Goal: Task Accomplishment & Management: Complete application form

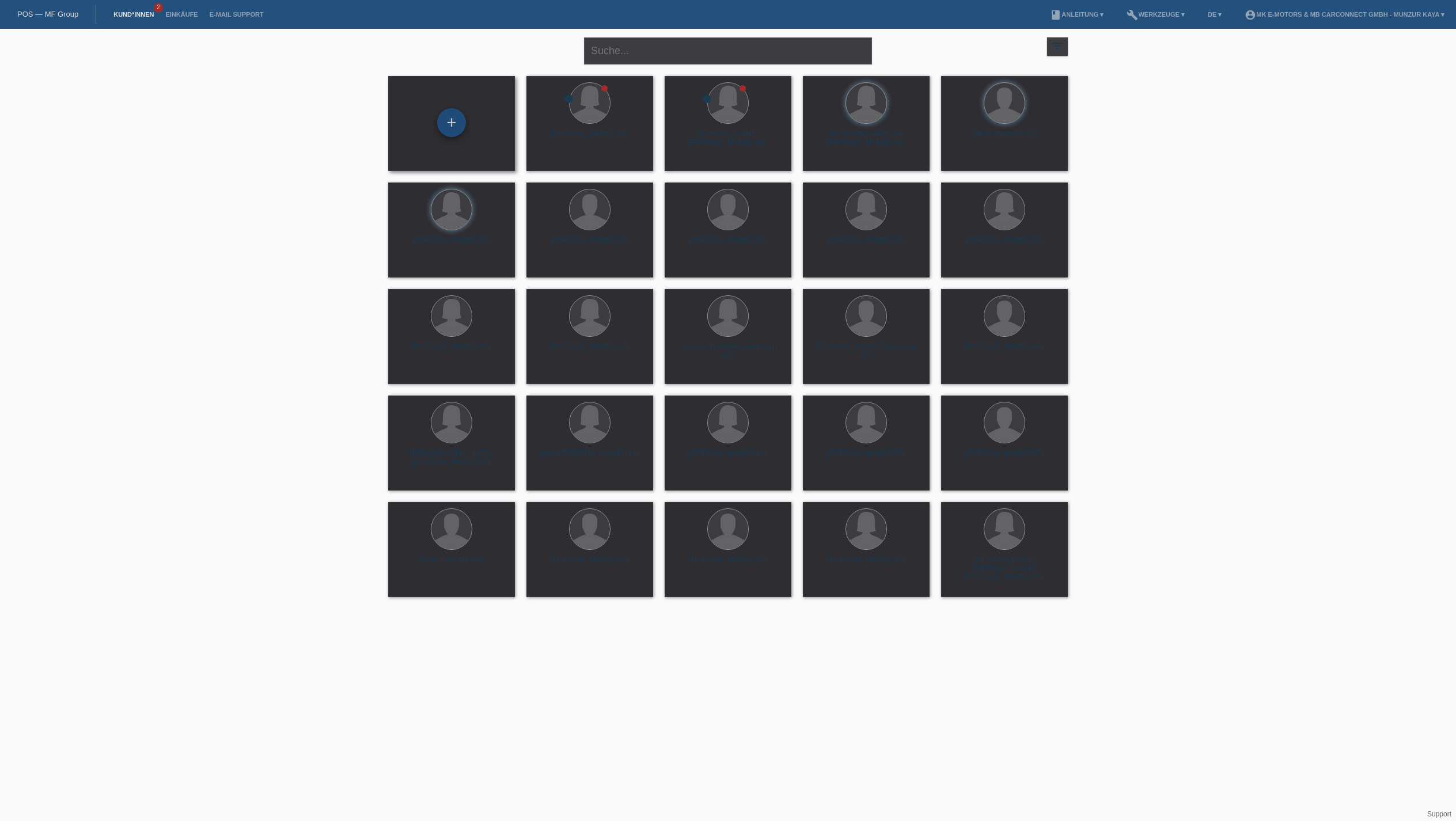
click at [448, 126] on div "+" at bounding box center [451, 123] width 28 height 20
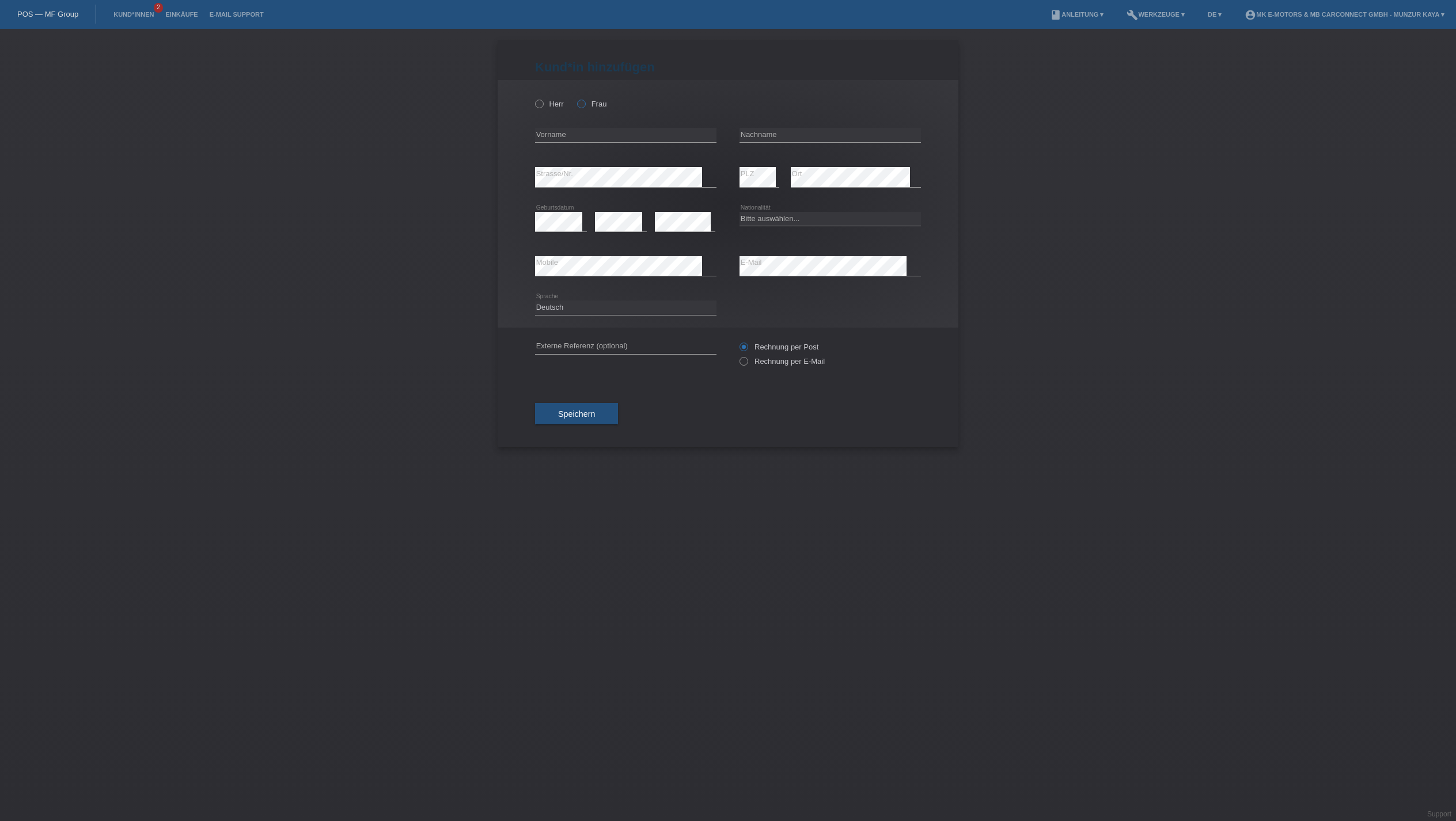
click at [576, 98] on icon at bounding box center [576, 98] width 0 height 0
click at [585, 107] on input "Frau" at bounding box center [581, 103] width 7 height 7
radio input "true"
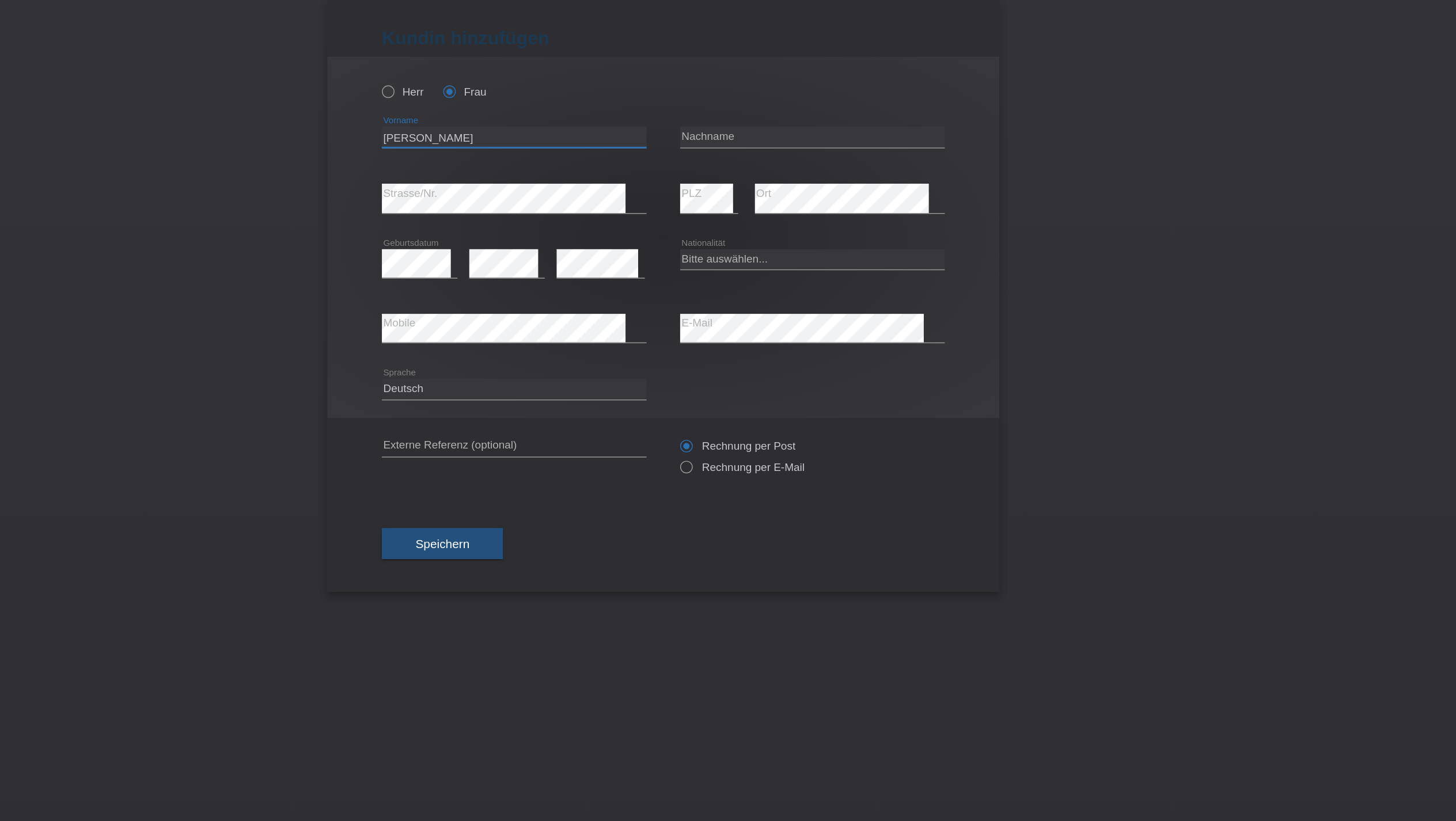
type input "[PERSON_NAME]"
type input "Marques"
select select "CH"
click at [535, 425] on button "Speichern" at bounding box center [576, 414] width 83 height 22
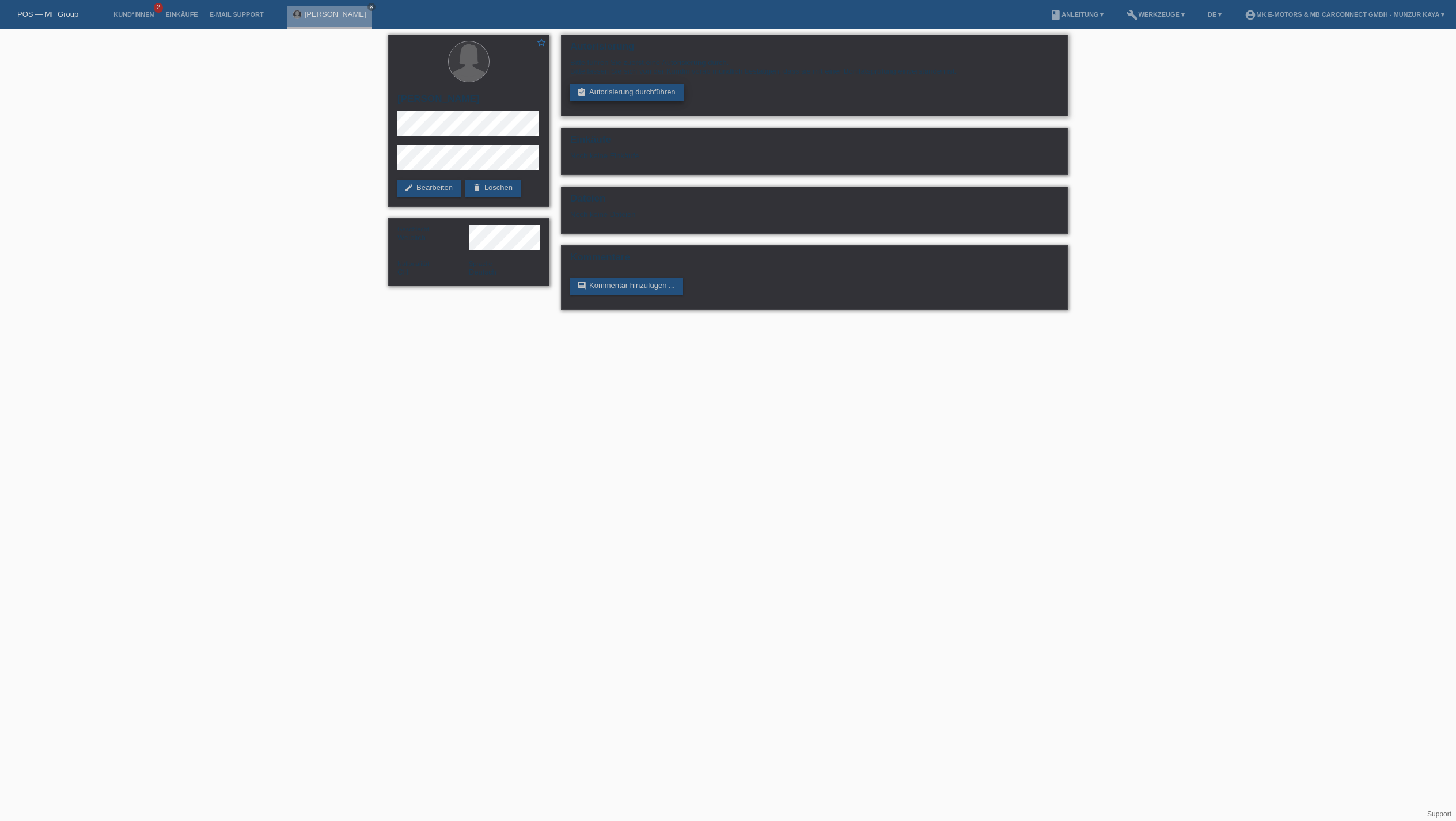
click at [656, 101] on link "assignment_turned_in Autorisierung durchführen" at bounding box center [627, 92] width 114 height 17
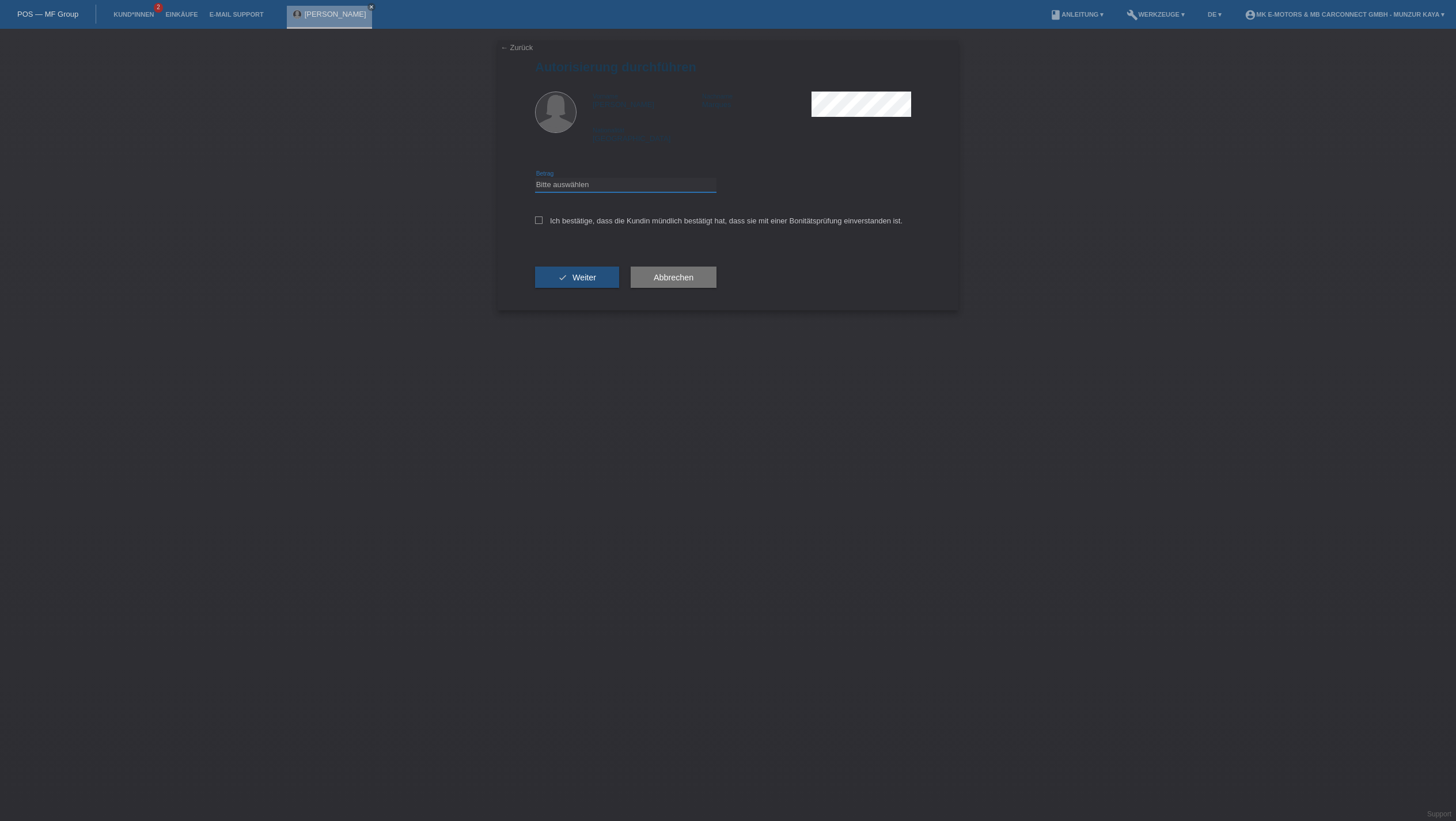
select select "3"
click at [659, 226] on label "Ich bestätige, dass die Kundin mündlich bestätigt hat, dass sie mit einer Bonit…" at bounding box center [718, 221] width 367 height 9
click at [542, 224] on input "Ich bestätige, dass die Kundin mündlich bestätigt hat, dass sie mit einer Bonit…" at bounding box center [539, 220] width 7 height 7
checkbox input "true"
click at [596, 282] on span "Weiter" at bounding box center [585, 278] width 23 height 9
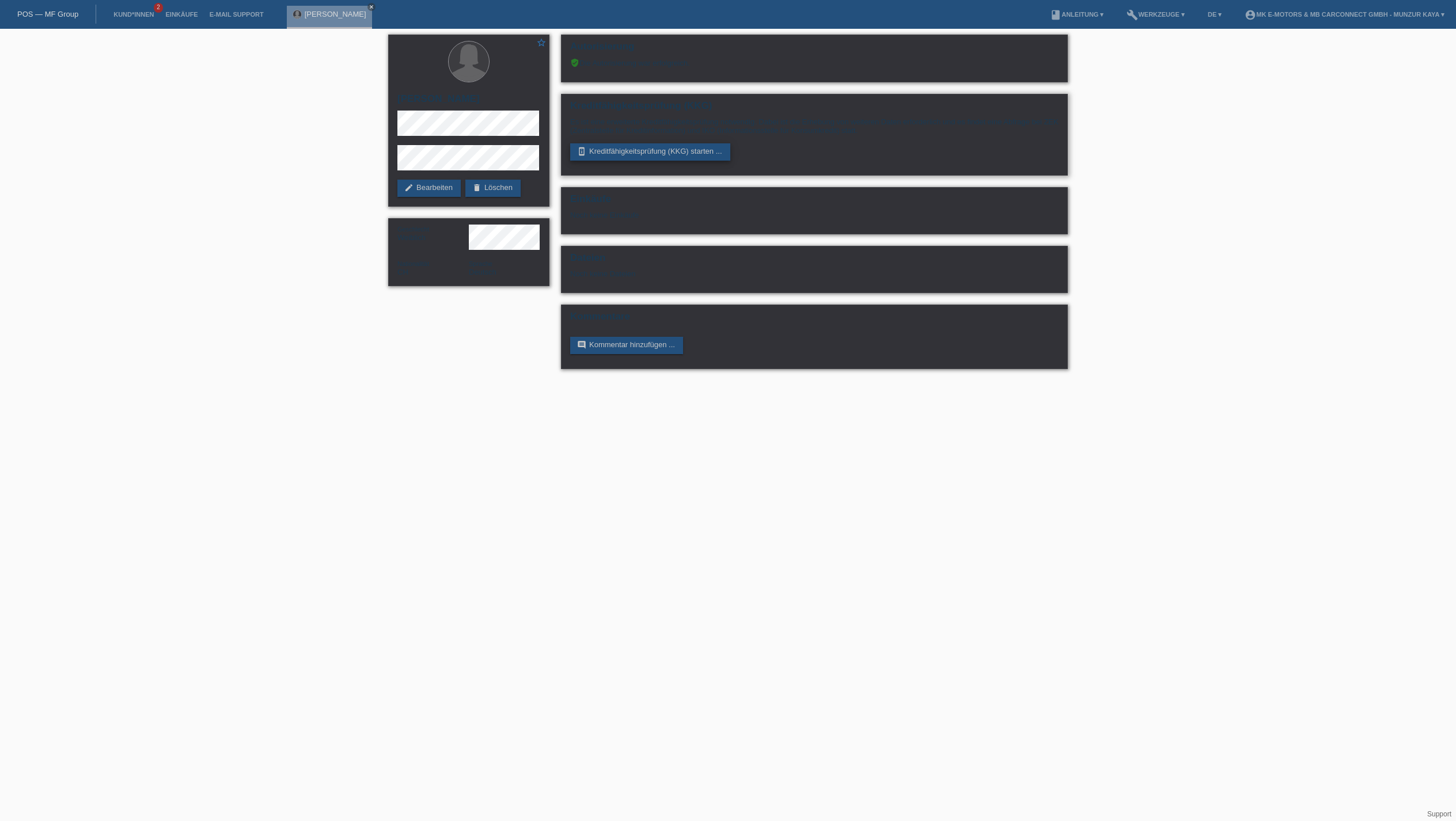
click at [674, 161] on link "perm_device_information Kreditfähigkeitsprüfung (KKG) starten ..." at bounding box center [650, 152] width 160 height 17
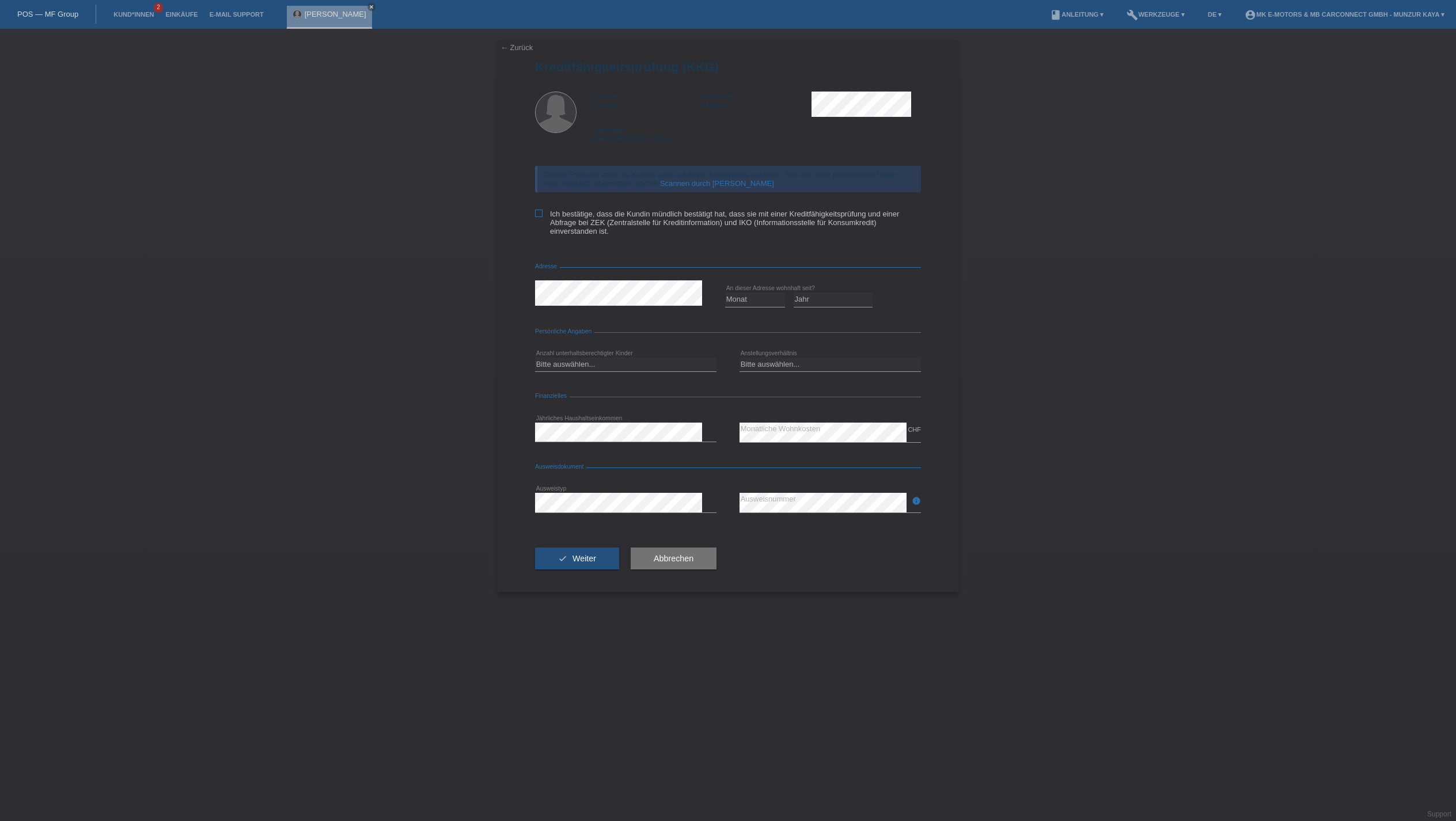
click at [656, 235] on label "Ich bestätige, dass die Kundin mündlich bestätigt hat, dass sie mit einer Kredi…" at bounding box center [728, 222] width 386 height 26
click at [542, 217] on input "Ich bestätige, dass die Kundin mündlich bestätigt hat, dass sie mit einer Kredi…" at bounding box center [539, 213] width 7 height 7
checkbox input "true"
select select "04"
select select "2018"
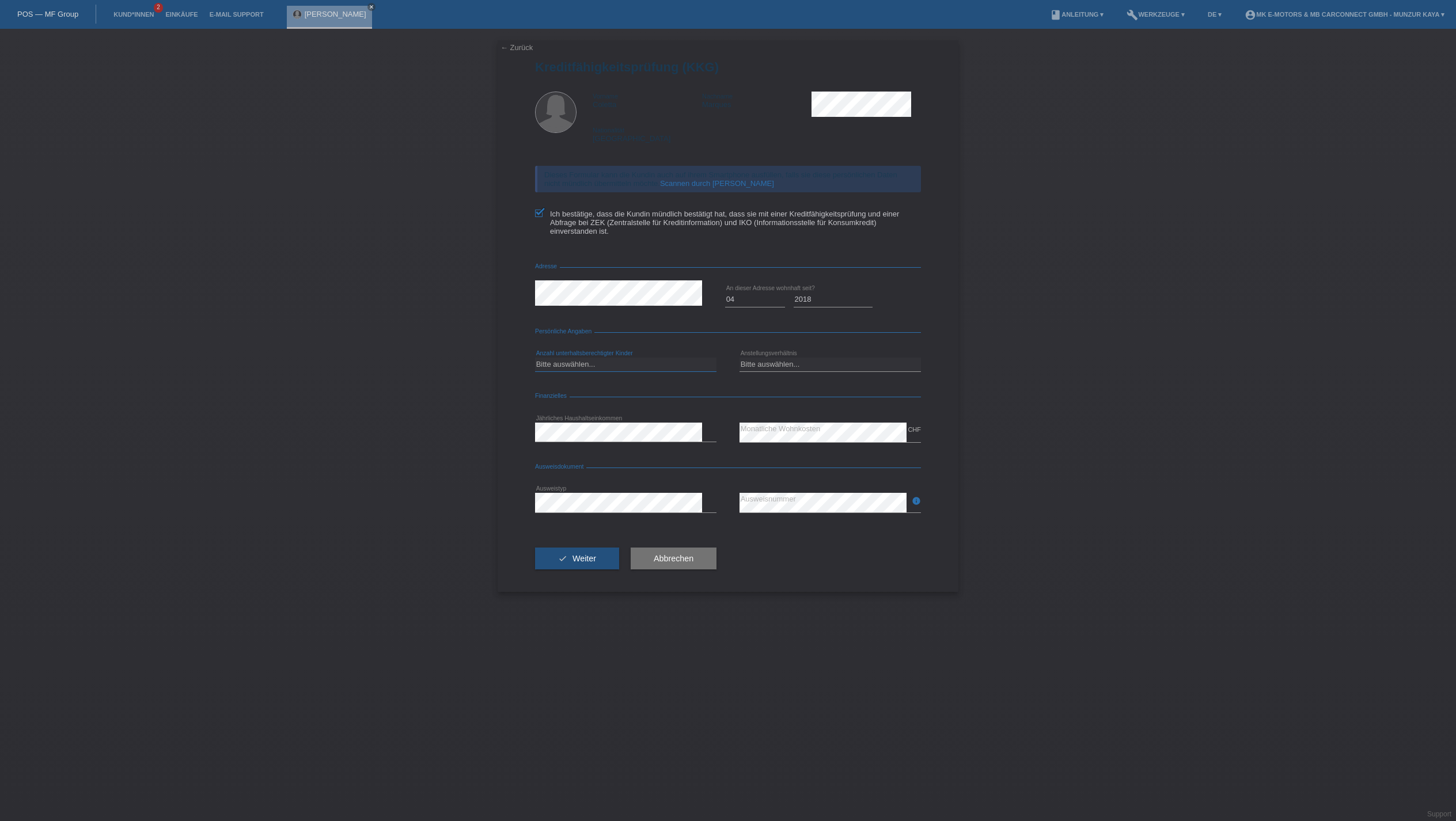
select select "0"
select select "UNLIMITED"
click at [596, 563] on span "Weiter" at bounding box center [585, 558] width 23 height 9
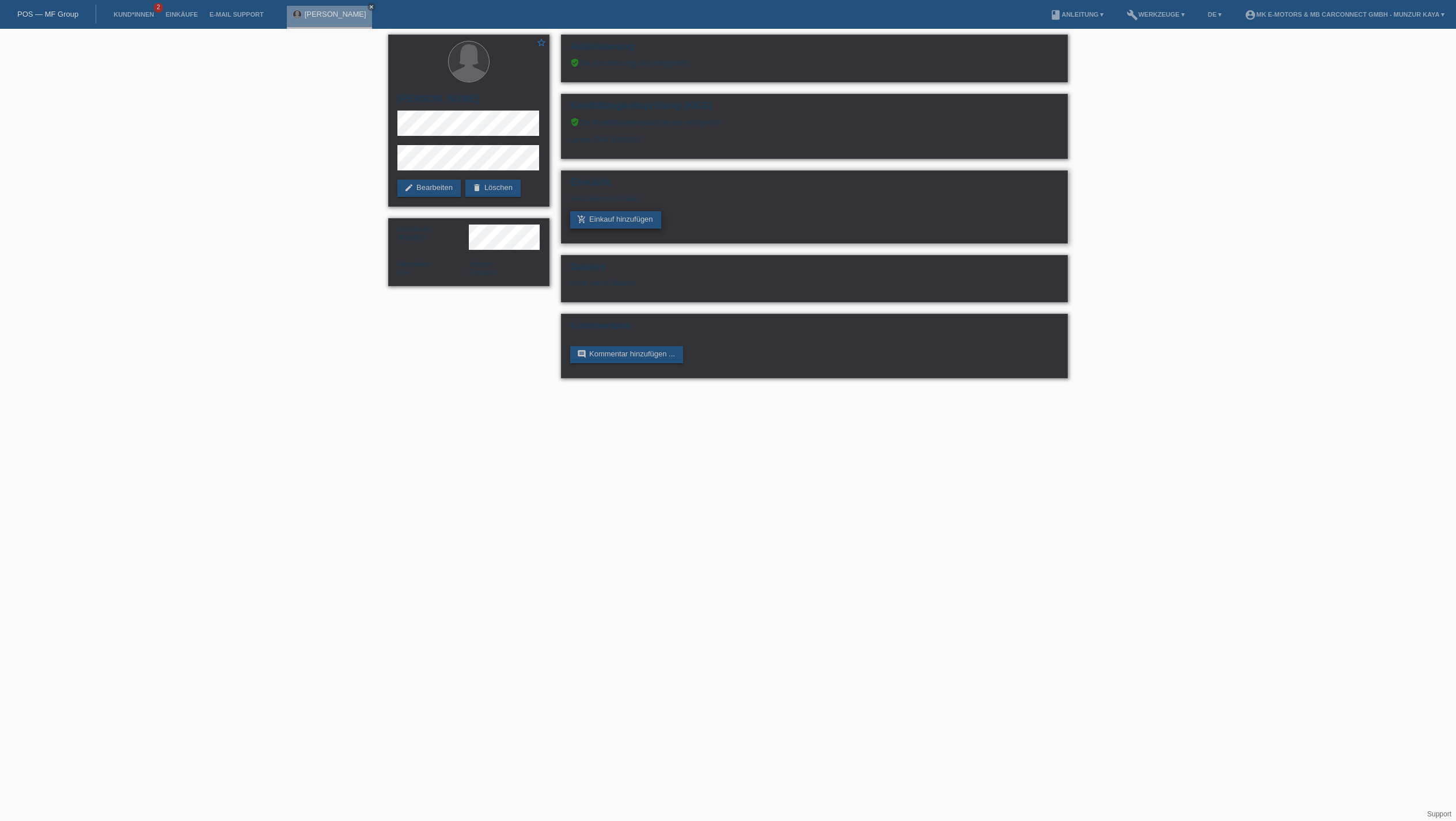
click at [648, 228] on link "add_shopping_cart Einkauf hinzufügen" at bounding box center [615, 219] width 91 height 17
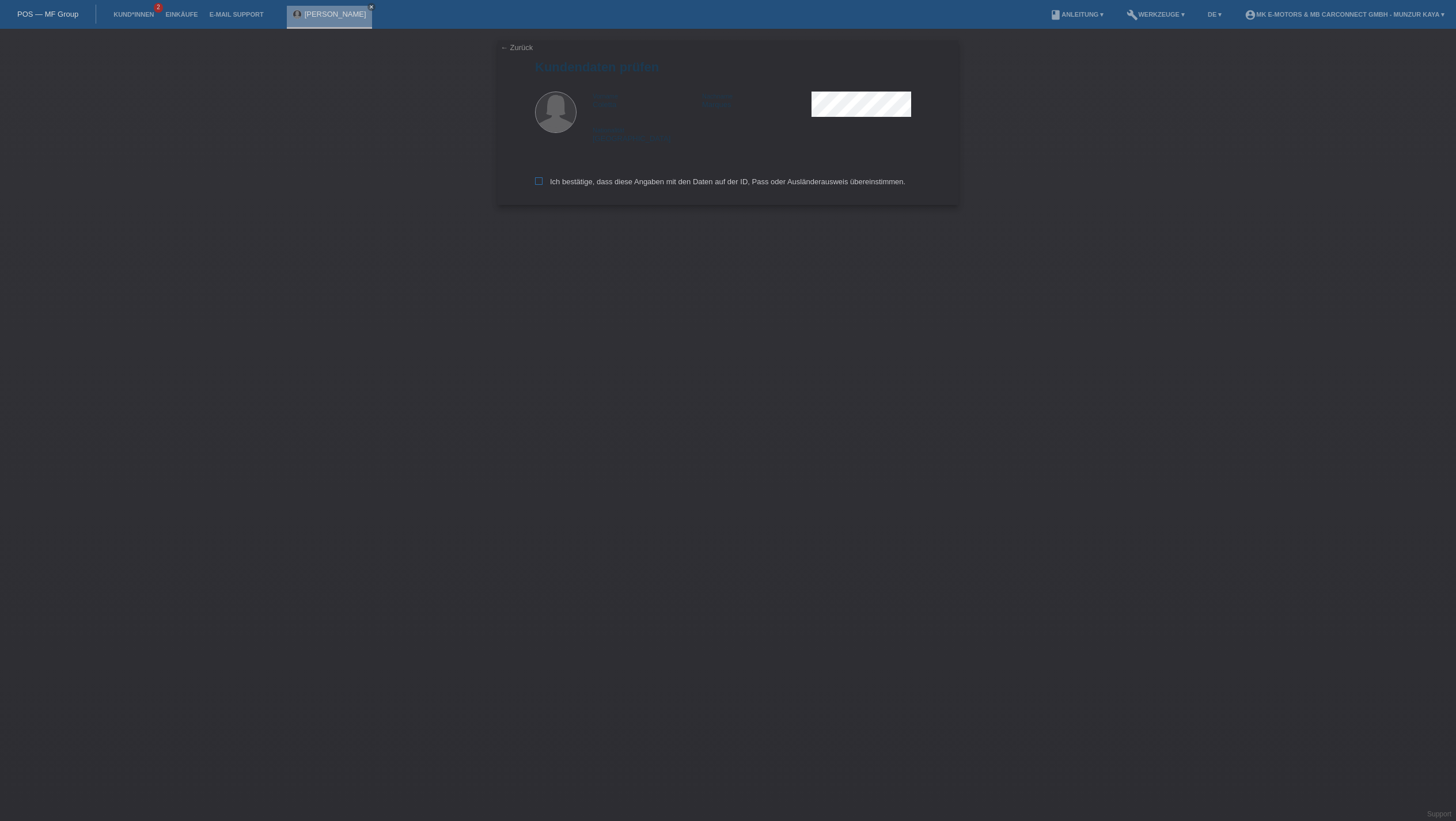
click at [657, 186] on label "Ich bestätige, dass diese Angaben mit den Daten auf der ID, Pass oder Ausländer…" at bounding box center [720, 182] width 371 height 9
click at [542, 185] on input "Ich bestätige, dass diese Angaben mit den Daten auf der ID, Pass oder Ausländer…" at bounding box center [539, 181] width 7 height 7
checkbox input "true"
click at [628, 112] on input "text" at bounding box center [625, 106] width 181 height 14
type input "300.00"
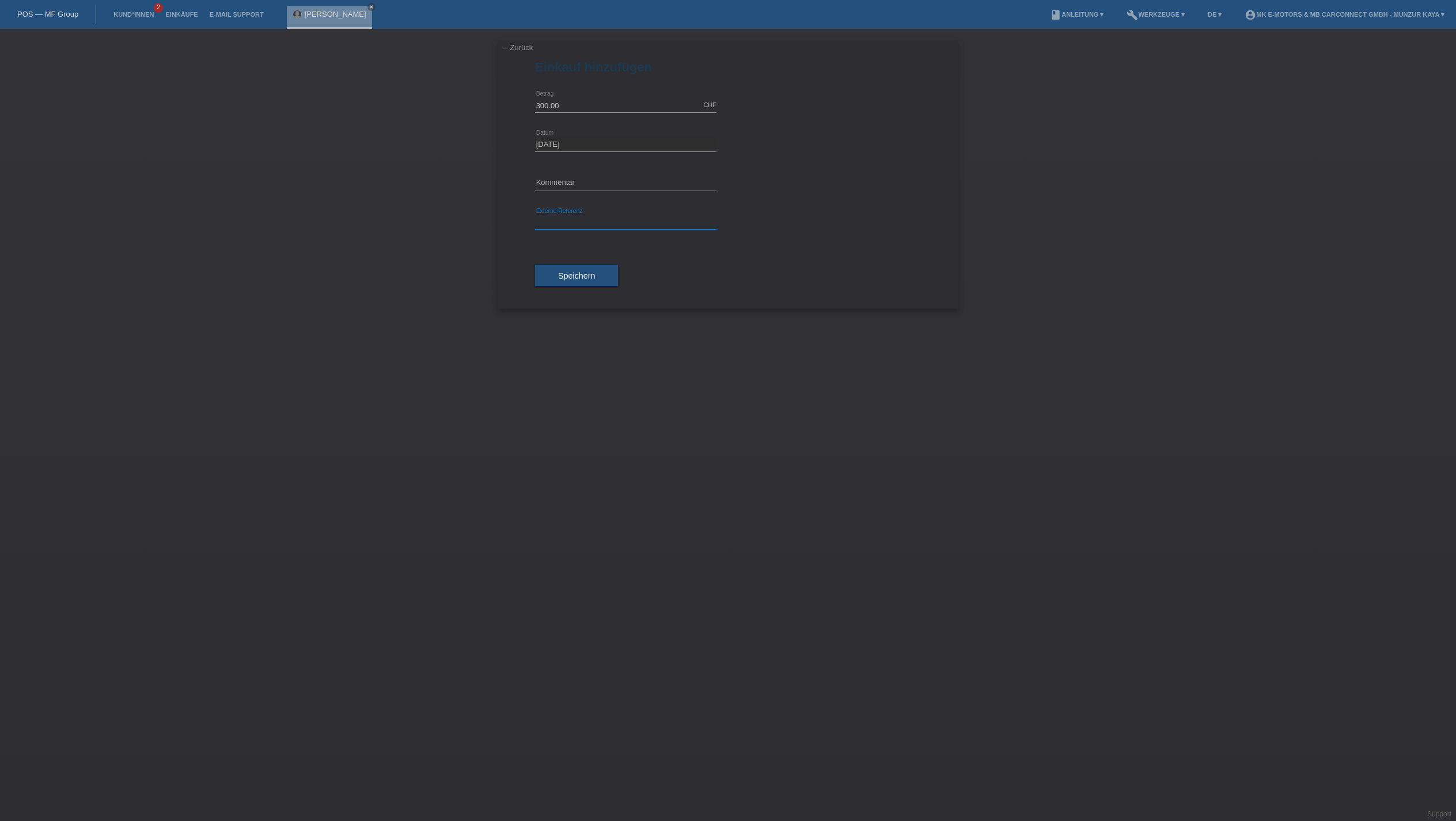
click at [607, 230] on input "text" at bounding box center [625, 223] width 181 height 14
type input "MK City S"
click at [599, 287] on button "Speichern" at bounding box center [576, 276] width 83 height 22
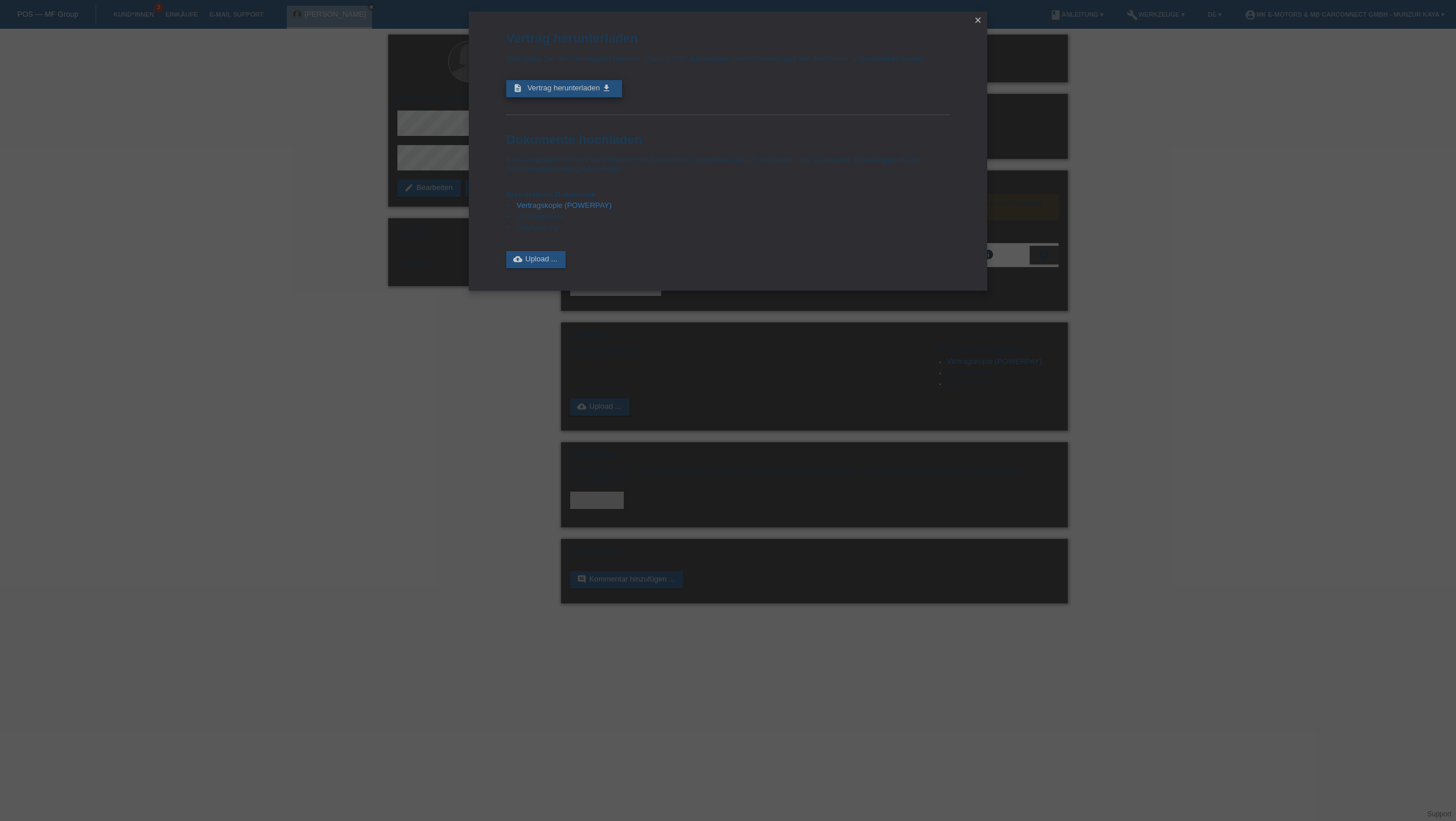
click at [600, 92] on span "Vertrag herunterladen" at bounding box center [564, 88] width 72 height 9
